Goal: Check status: Check status

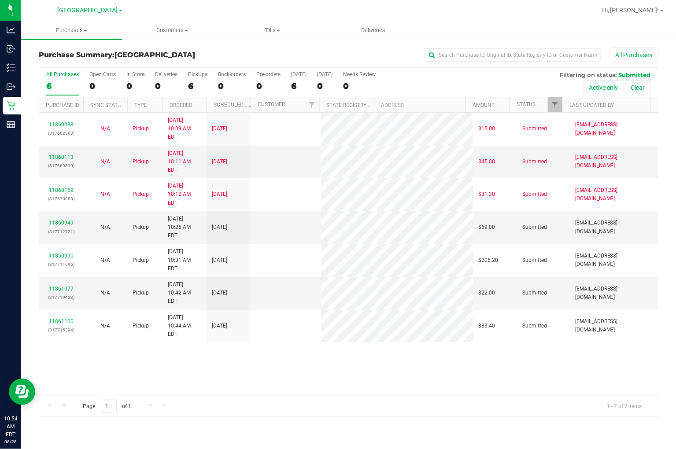
click at [348, 328] on div "11860038 (317662393) N/A Pickup [DATE] 10:09 AM EDT 8/28/2025 $15.00 Submitted …" at bounding box center [348, 254] width 619 height 283
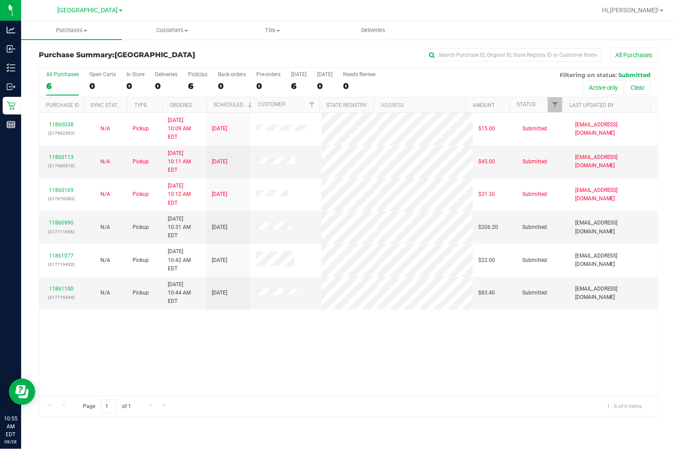
click at [334, 327] on div "11860038 (317662393) N/A Pickup [DATE] 10:09 AM EDT 8/28/2025 $15.00 Submitted …" at bounding box center [348, 254] width 619 height 283
click at [327, 318] on div "11860038 (317662393) N/A Pickup [DATE] 10:09 AM EDT 8/28/2025 $15.00 Submitted …" at bounding box center [348, 254] width 619 height 283
click at [557, 372] on div "11860038 (317662393) N/A Pickup [DATE] 10:09 AM EDT 8/28/2025 $15.00 Submitted …" at bounding box center [348, 254] width 619 height 283
click at [336, 327] on div "11860038 (317662393) N/A Pickup [DATE] 10:09 AM EDT 8/28/2025 $15.00 Submitted …" at bounding box center [348, 254] width 619 height 283
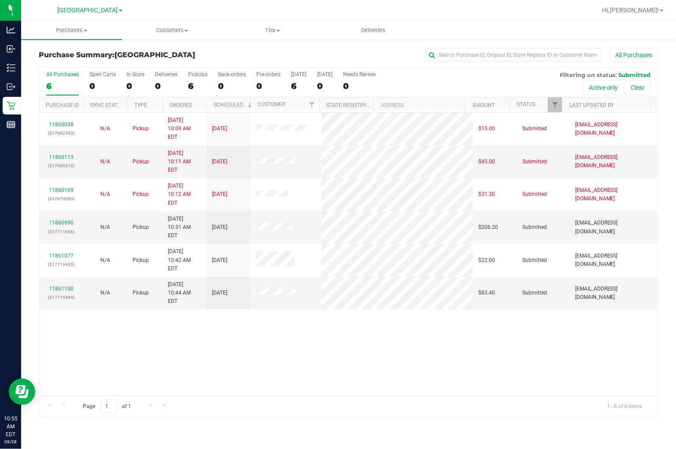
click at [336, 327] on div "11860038 (317662393) N/A Pickup [DATE] 10:09 AM EDT 8/28/2025 $15.00 Submitted …" at bounding box center [348, 254] width 619 height 283
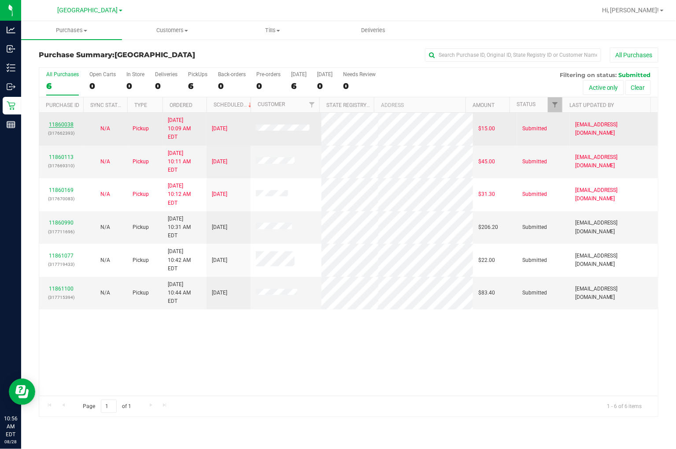
click at [63, 122] on link "11860038" at bounding box center [61, 125] width 25 height 6
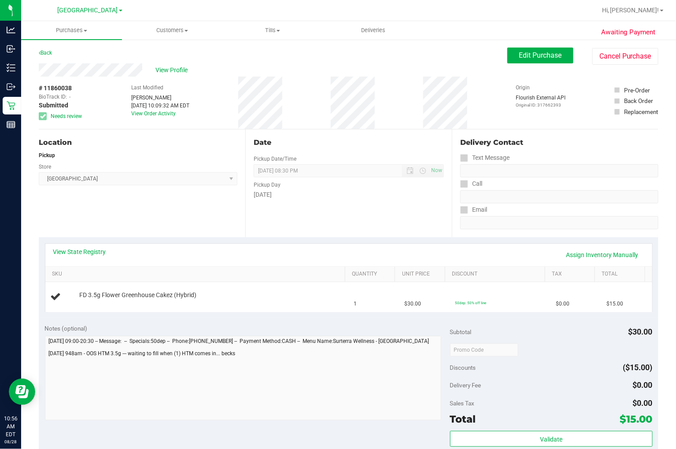
click at [140, 210] on div "Location Pickup Store Lakeland WC Select Store [PERSON_NAME][GEOGRAPHIC_DATA] […" at bounding box center [142, 184] width 207 height 108
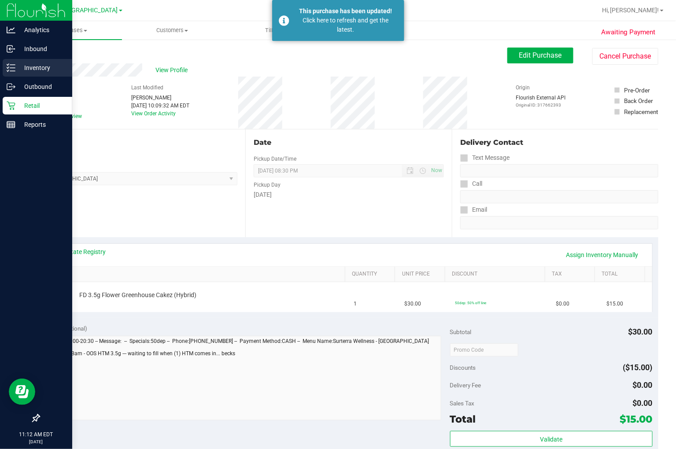
click at [28, 66] on p "Inventory" at bounding box center [41, 68] width 53 height 11
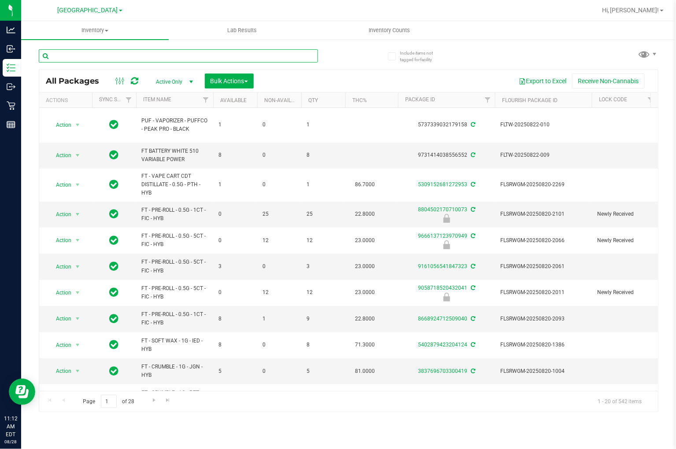
click at [124, 55] on input "text" at bounding box center [178, 55] width 279 height 13
type input "pbs"
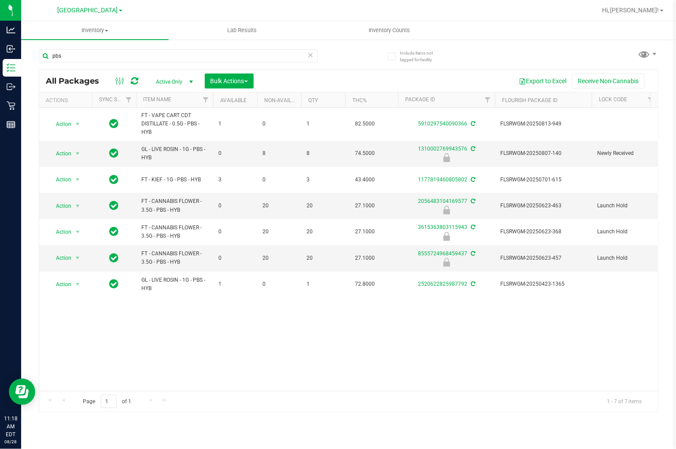
click at [483, 346] on div "Action Action Adjust qty Create package Edit attributes Global inventory Locate…" at bounding box center [348, 249] width 619 height 283
